Goal: Task Accomplishment & Management: Manage account settings

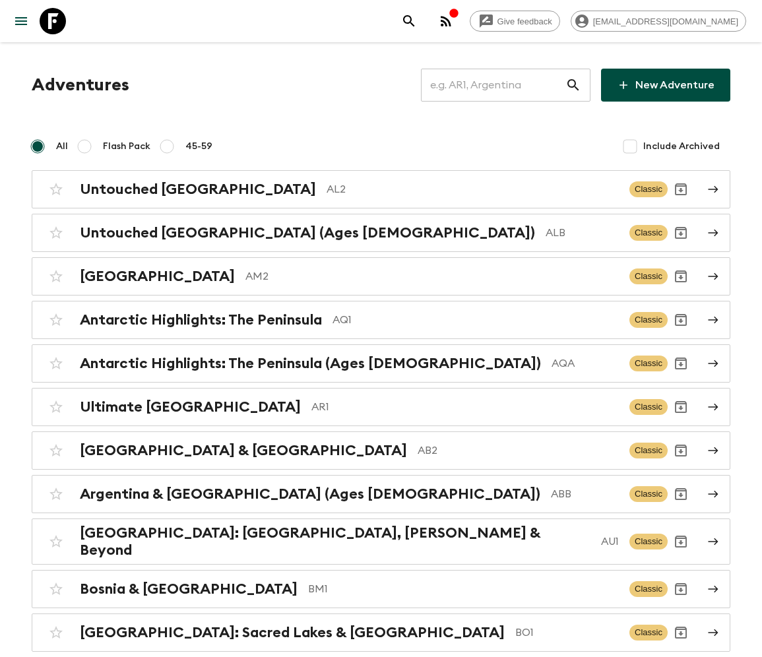
click at [502, 85] on input "text" at bounding box center [493, 85] width 144 height 37
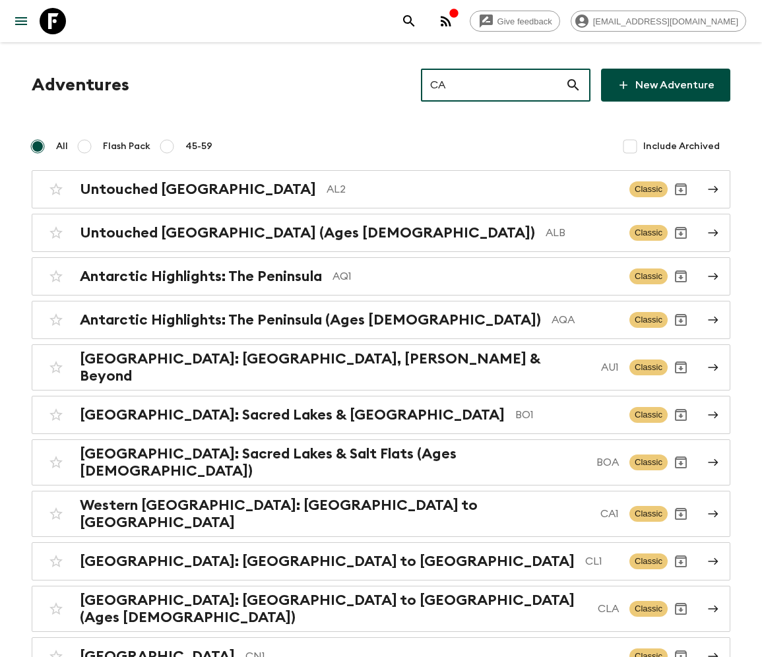
type input "CA1"
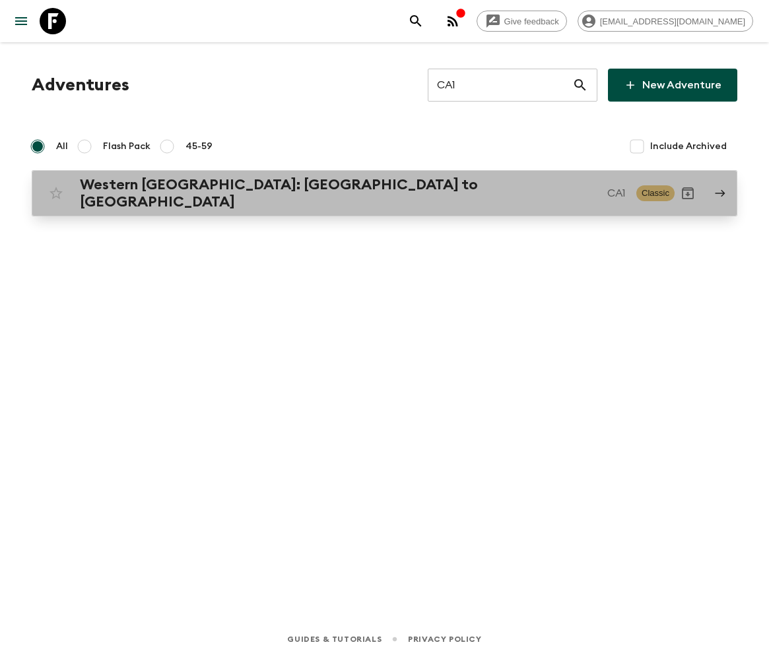
click at [216, 189] on h2 "Western [GEOGRAPHIC_DATA]: [GEOGRAPHIC_DATA] to [GEOGRAPHIC_DATA]" at bounding box center [338, 193] width 517 height 34
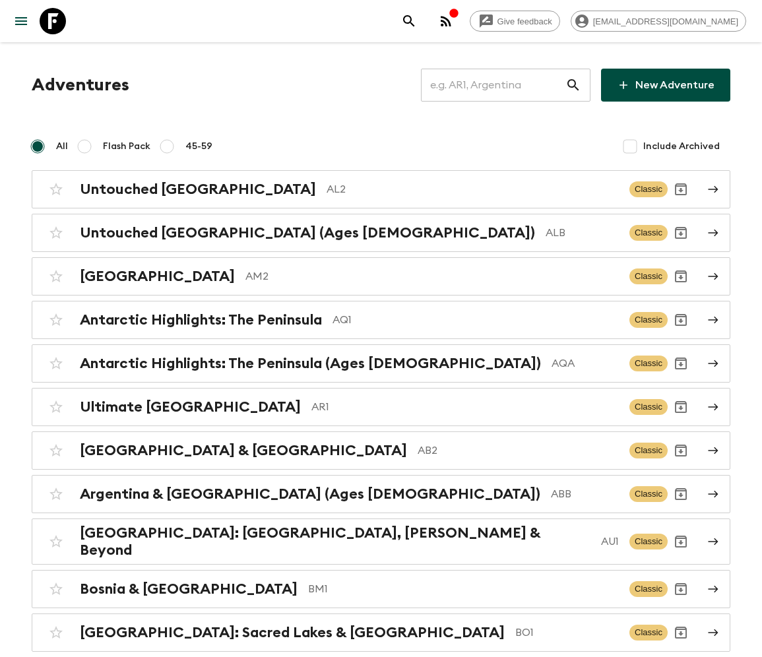
click at [502, 85] on input "text" at bounding box center [493, 85] width 144 height 37
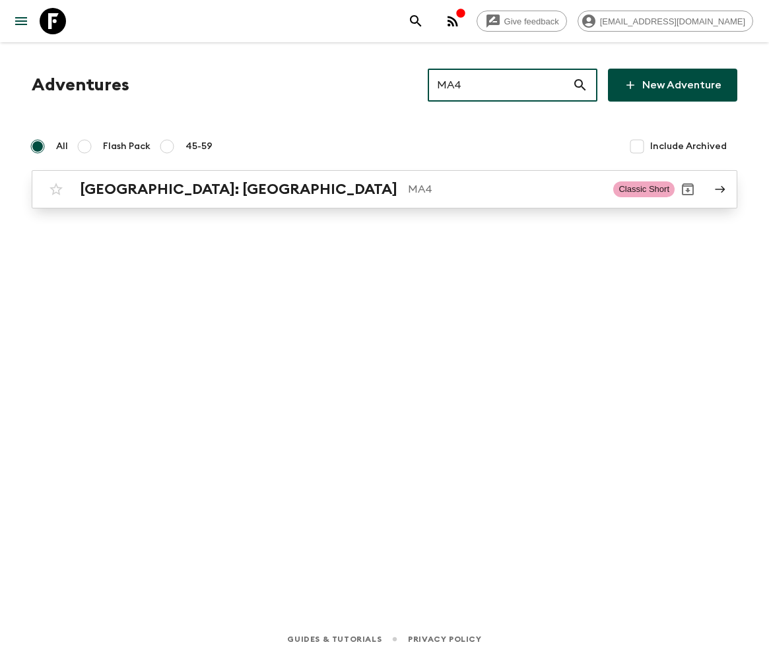
type input "MA4"
click at [150, 189] on h2 "[GEOGRAPHIC_DATA]: [GEOGRAPHIC_DATA]" at bounding box center [238, 189] width 317 height 17
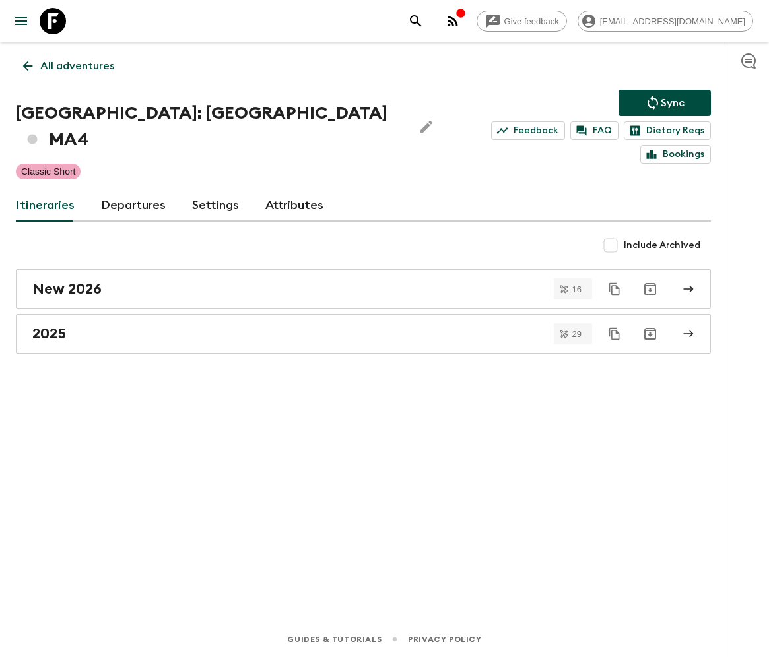
click at [131, 190] on link "Departures" at bounding box center [133, 206] width 65 height 32
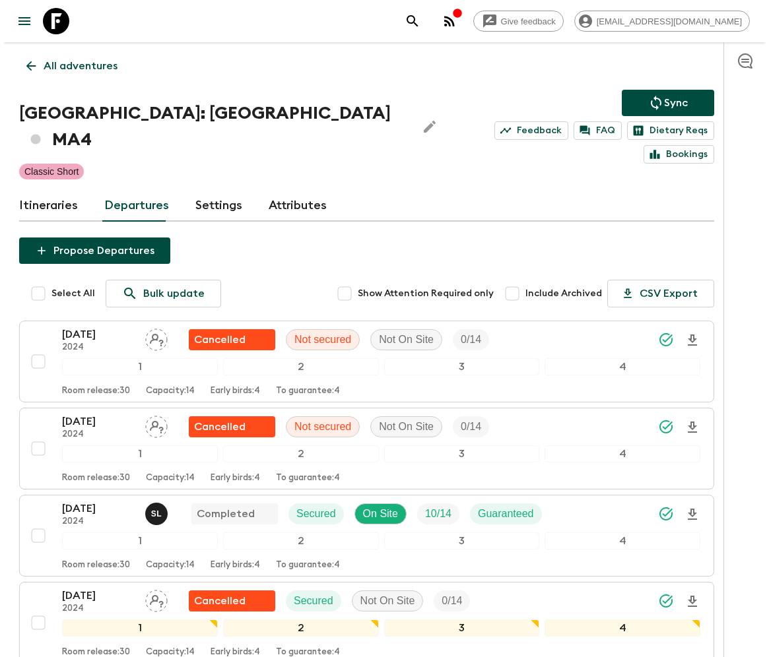
scroll to position [2907, 0]
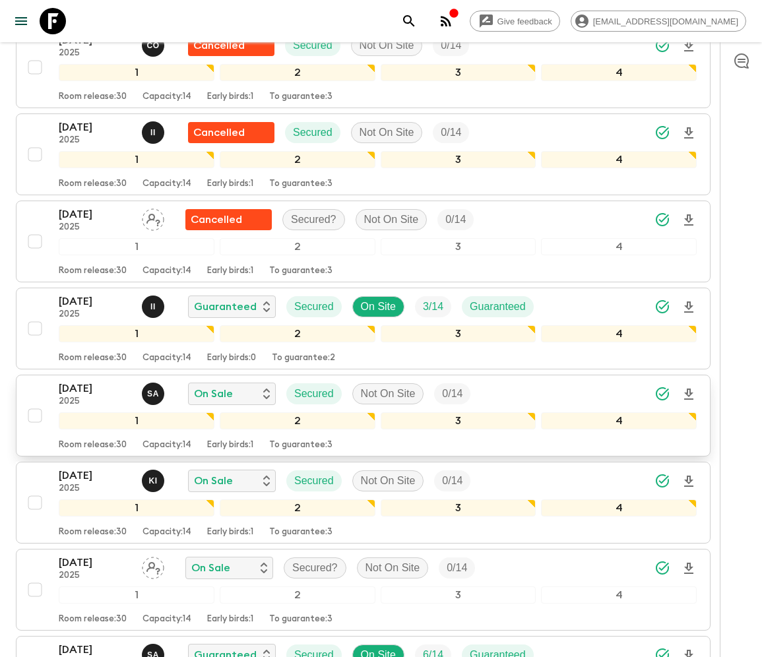
click at [33, 402] on input "checkbox" at bounding box center [35, 415] width 26 height 26
checkbox input "true"
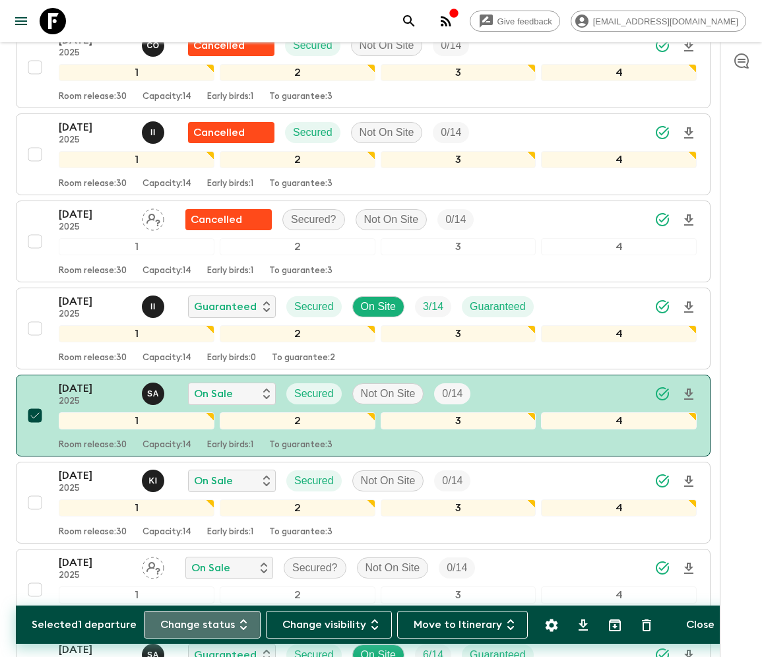
click at [208, 624] on button "Change status" at bounding box center [202, 625] width 117 height 28
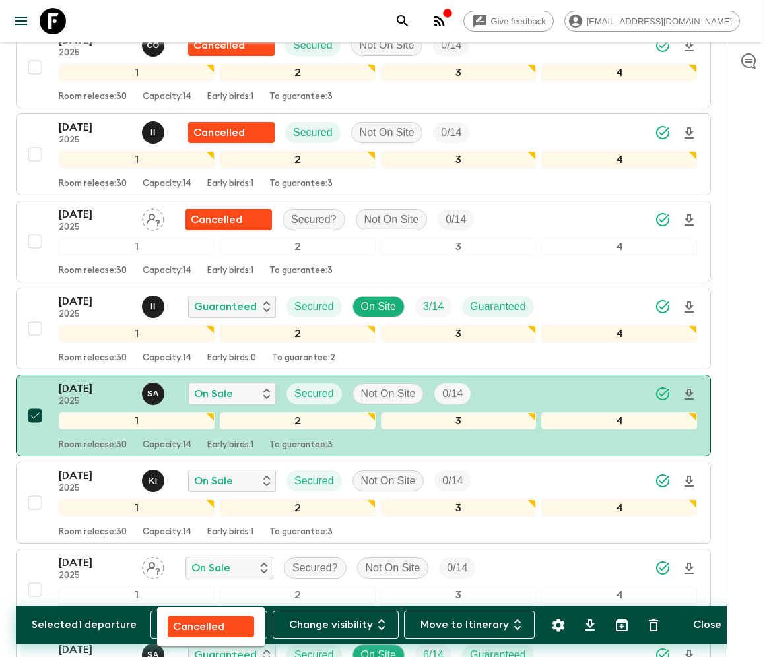
click at [210, 624] on p "Cancelled" at bounding box center [198, 627] width 51 height 16
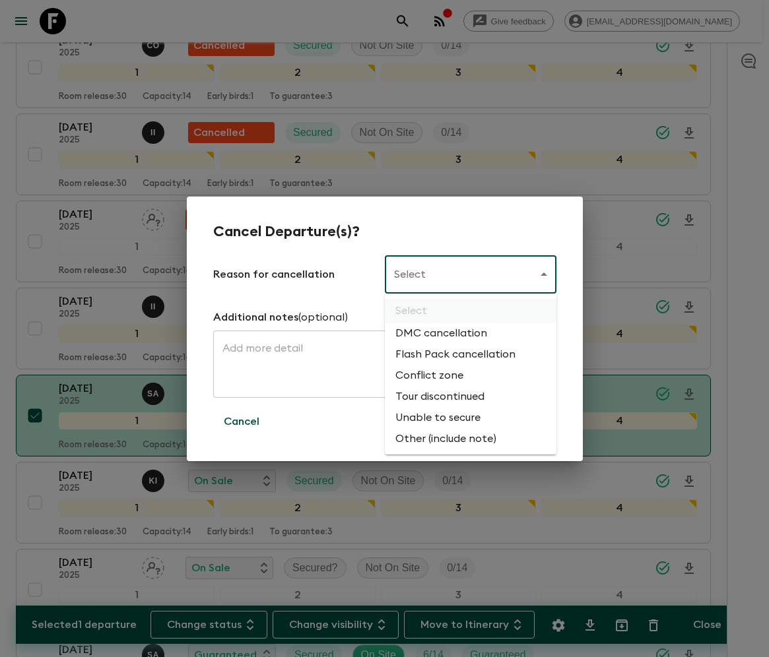
click at [453, 355] on li "Flash Pack cancellation" at bounding box center [471, 354] width 172 height 21
type input "FLASHPACK_CANCELLATION"
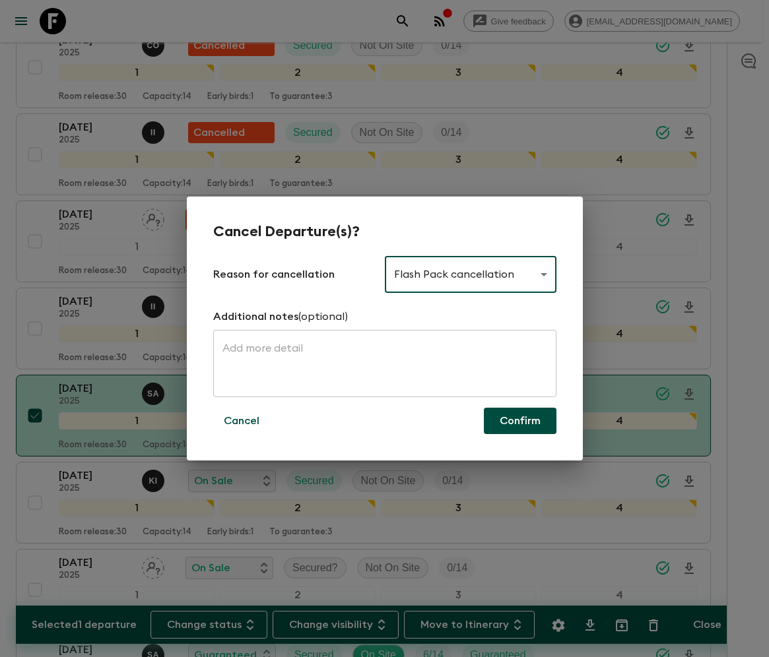
click at [519, 421] on button "Confirm" at bounding box center [520, 421] width 73 height 26
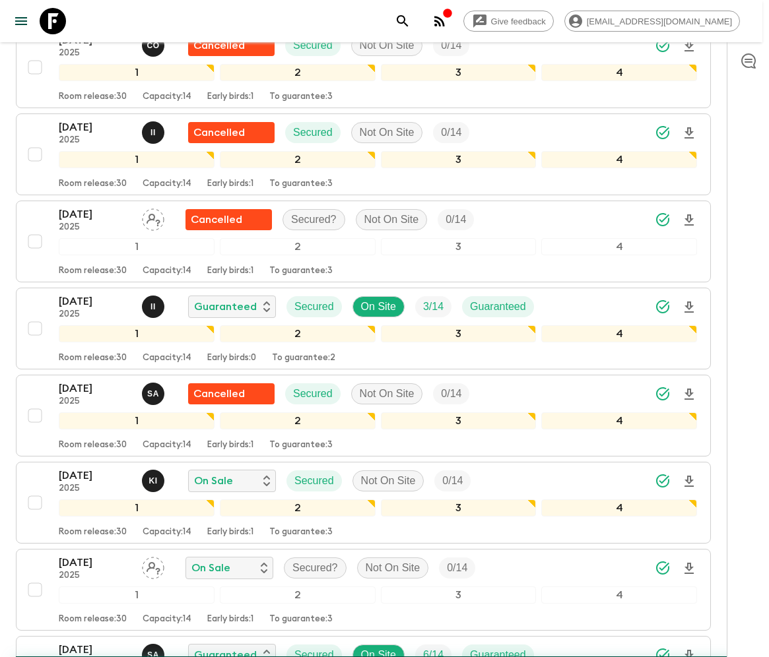
checkbox input "false"
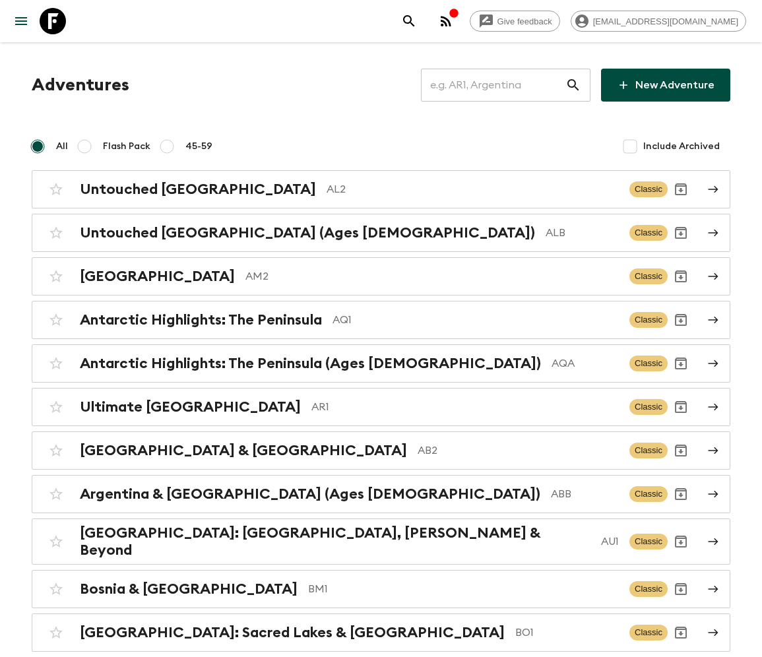
click at [502, 85] on input "text" at bounding box center [493, 85] width 144 height 37
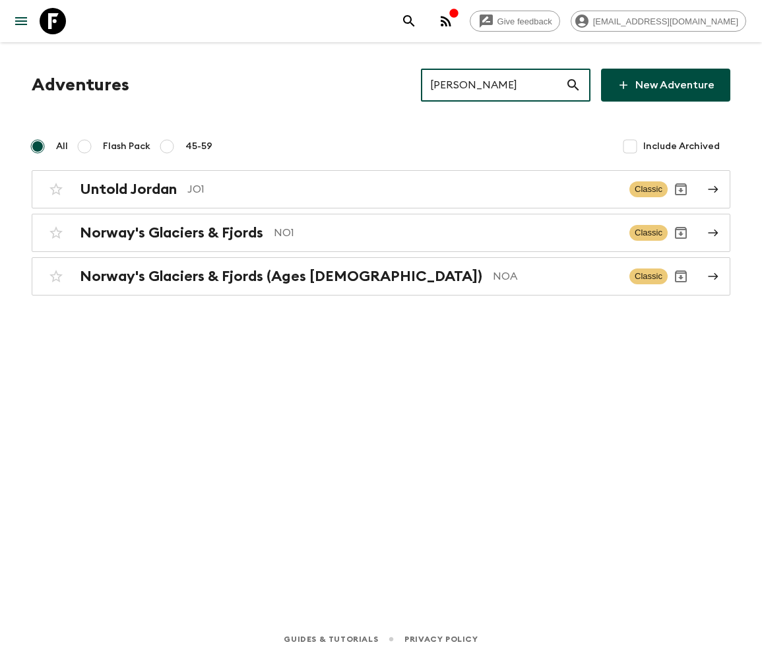
type input "JO1"
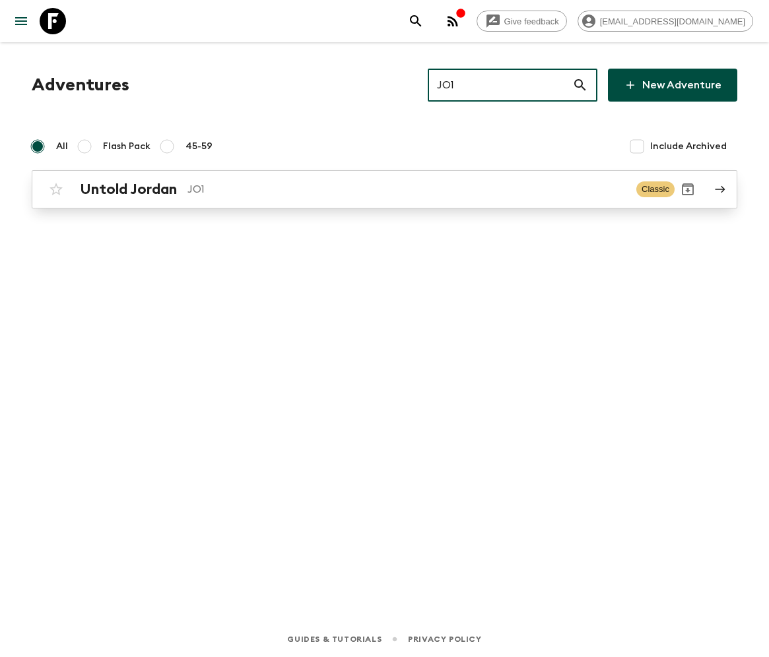
click at [127, 189] on h2 "Untold Jordan" at bounding box center [128, 189] width 97 height 17
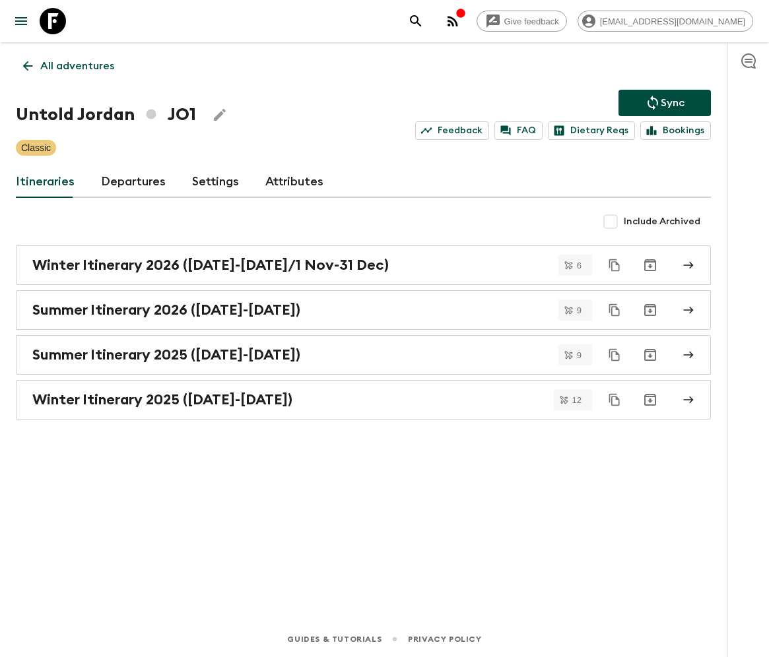
click at [131, 181] on link "Departures" at bounding box center [133, 182] width 65 height 32
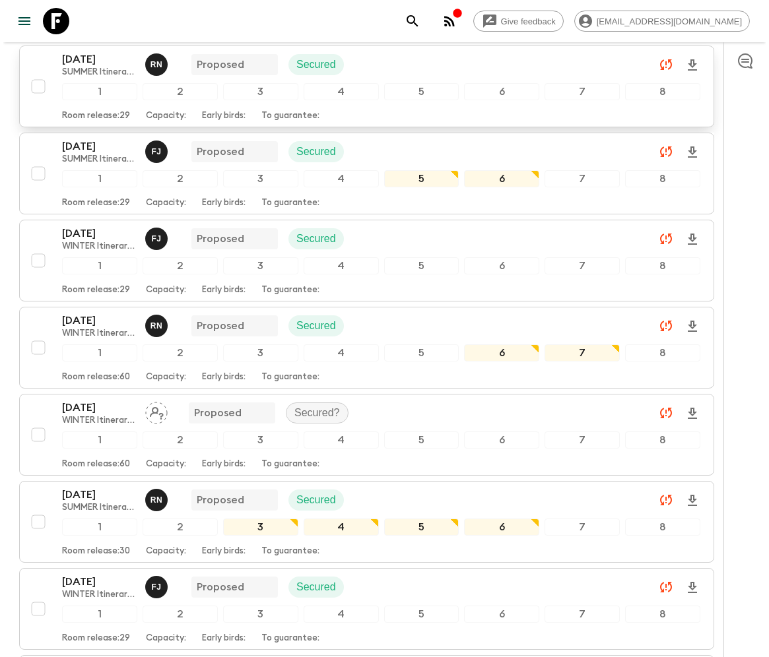
scroll to position [396, 0]
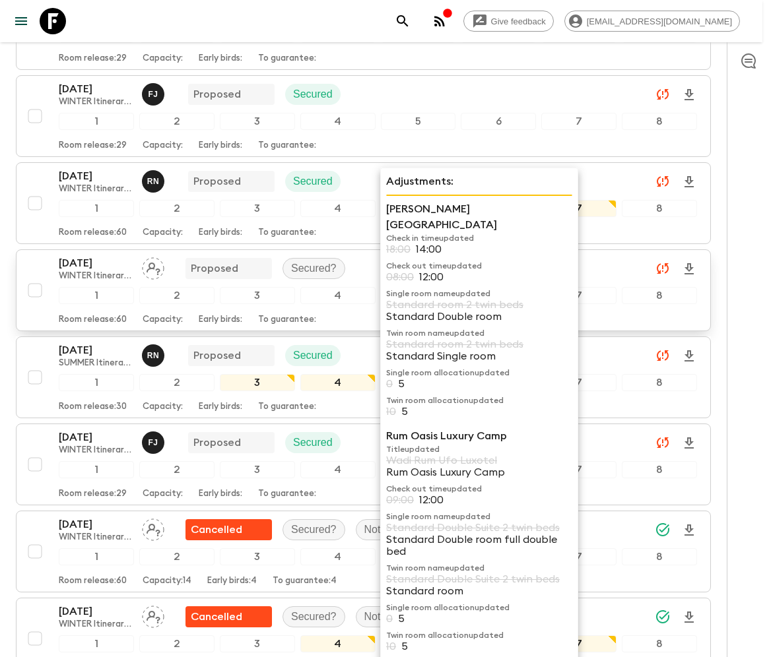
click at [188, 287] on div "2" at bounding box center [176, 295] width 75 height 17
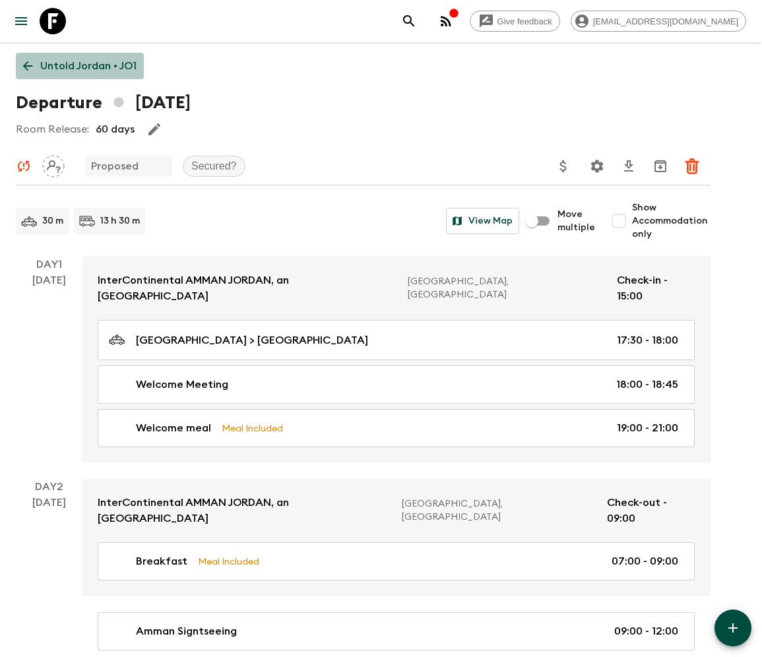
click at [79, 66] on p "Untold Jordan • JO1" at bounding box center [88, 66] width 96 height 16
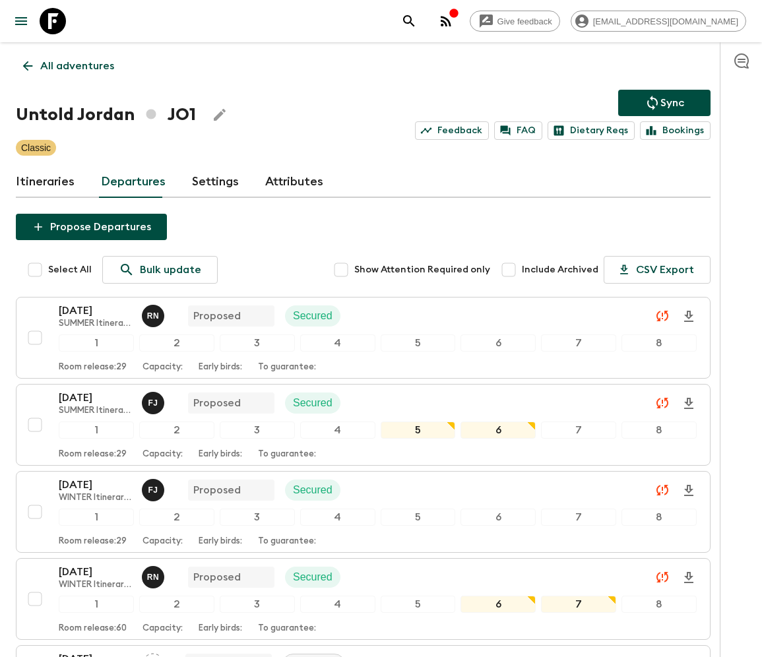
scroll to position [2132, 0]
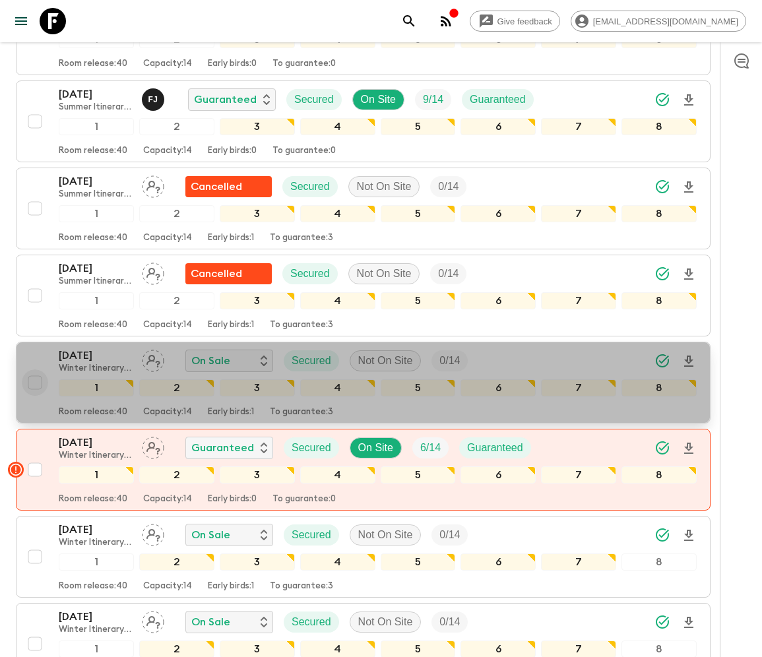
click at [33, 369] on input "checkbox" at bounding box center [35, 382] width 26 height 26
checkbox input "true"
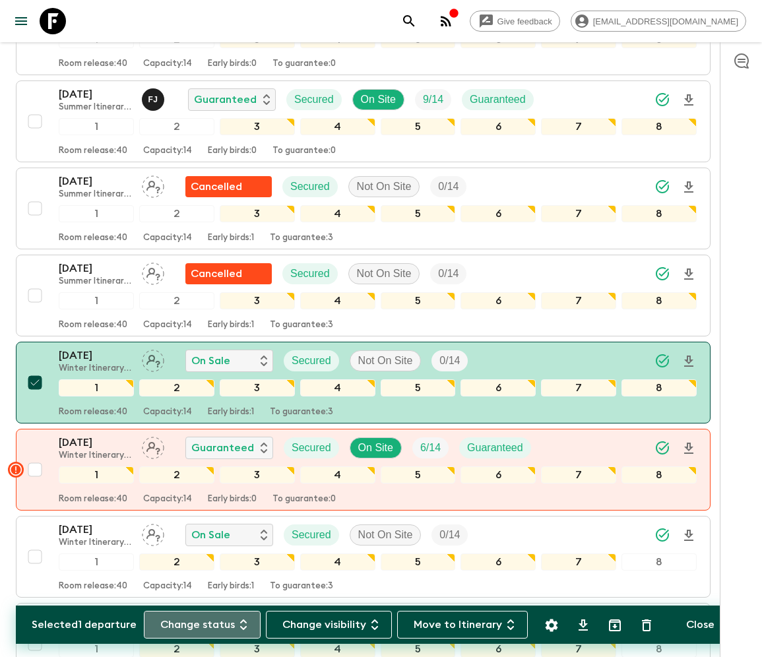
click at [210, 624] on button "Change status" at bounding box center [202, 625] width 117 height 28
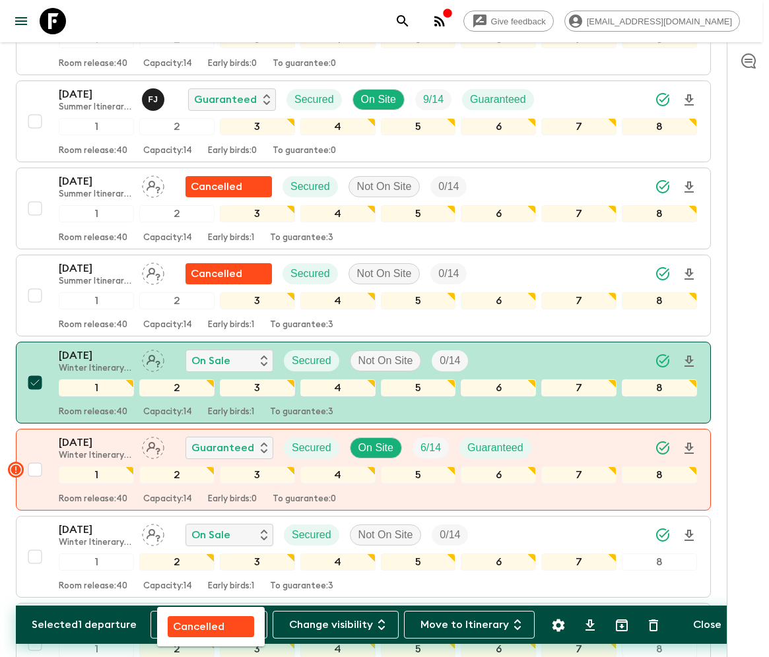
click at [210, 624] on p "Cancelled" at bounding box center [198, 627] width 51 height 16
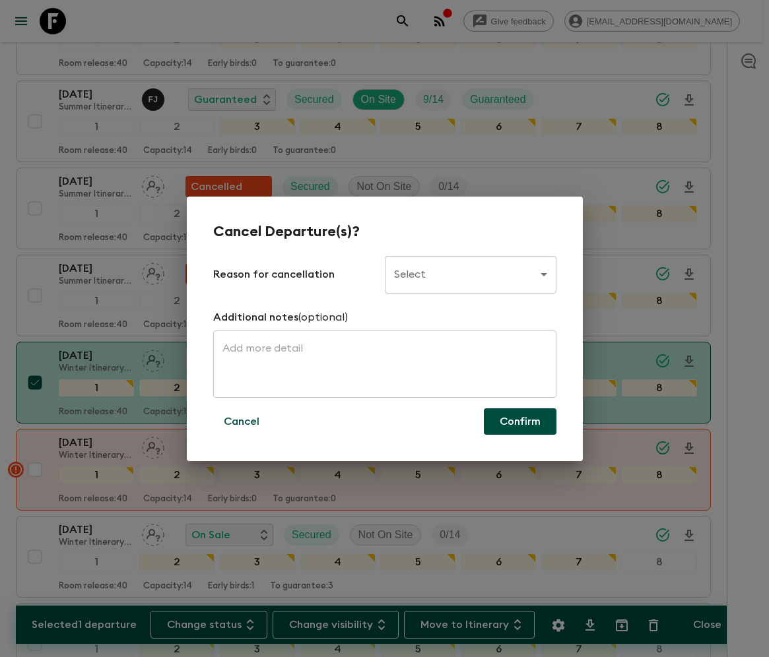
click at [469, 274] on body "Give feedback ellie.b@flashpack.com All adventures Untold Jordan JO1 Sync Feedb…" at bounding box center [384, 164] width 769 height 4592
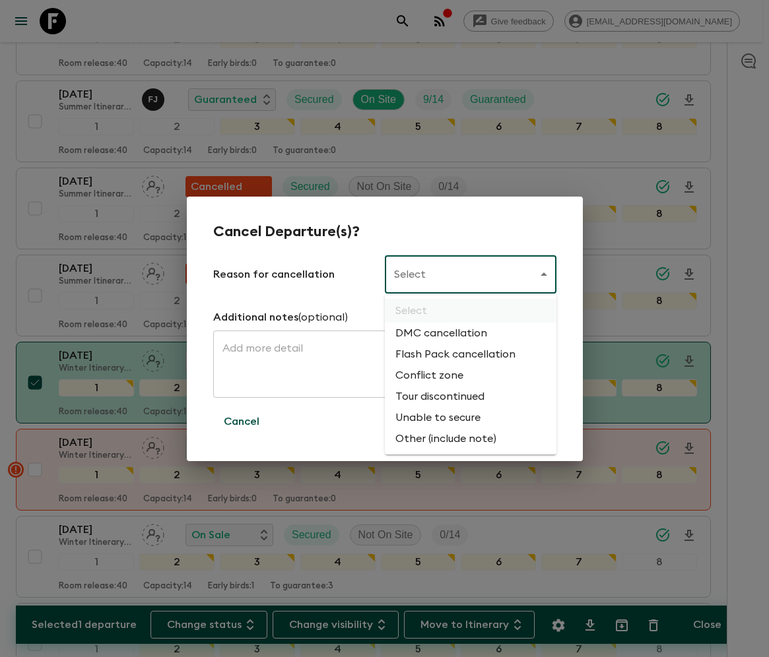
click at [453, 355] on li "Flash Pack cancellation" at bounding box center [471, 354] width 172 height 21
type input "FLASHPACK_CANCELLATION"
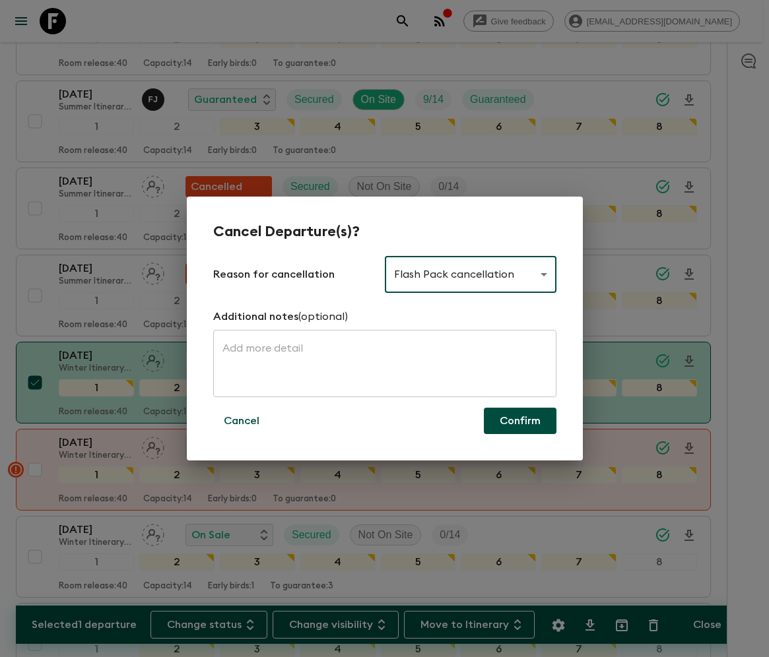
click at [520, 421] on button "Confirm" at bounding box center [520, 421] width 73 height 26
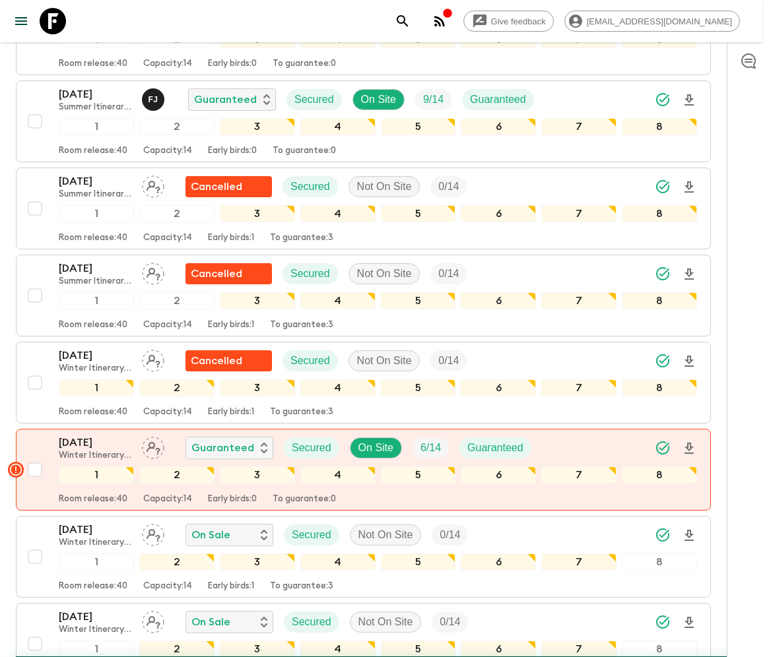
checkbox input "false"
